Goal: Task Accomplishment & Management: Manage account settings

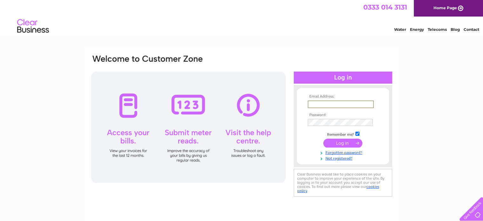
click at [316, 103] on input "text" at bounding box center [341, 104] width 66 height 8
type input "16balc@gmail.com"
click at [347, 140] on input "submit" at bounding box center [343, 142] width 39 height 9
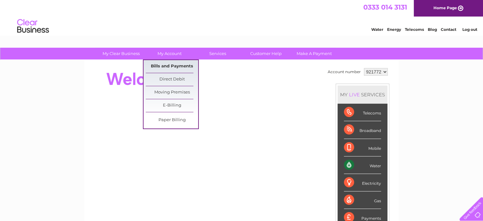
click at [173, 68] on link "Bills and Payments" at bounding box center [172, 66] width 52 height 13
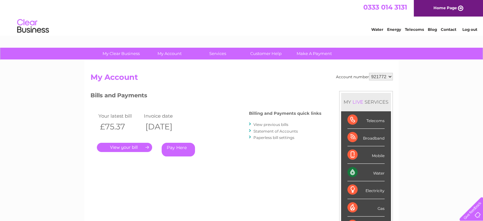
click at [273, 123] on link "View previous bills" at bounding box center [271, 124] width 35 height 5
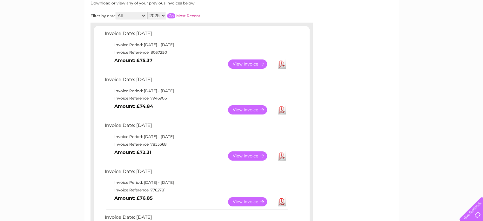
scroll to position [95, 0]
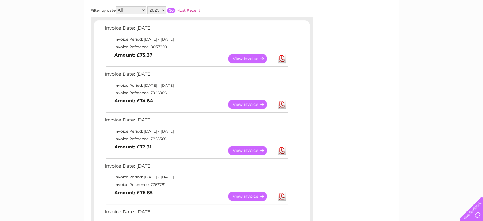
click at [258, 102] on link "View" at bounding box center [251, 104] width 47 height 9
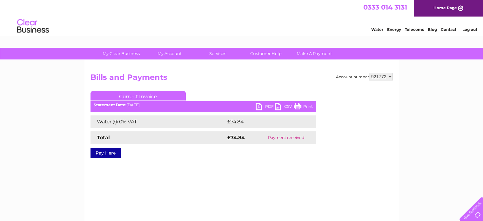
click at [267, 104] on link "PDF" at bounding box center [265, 107] width 19 height 9
